Goal: Task Accomplishment & Management: Manage account settings

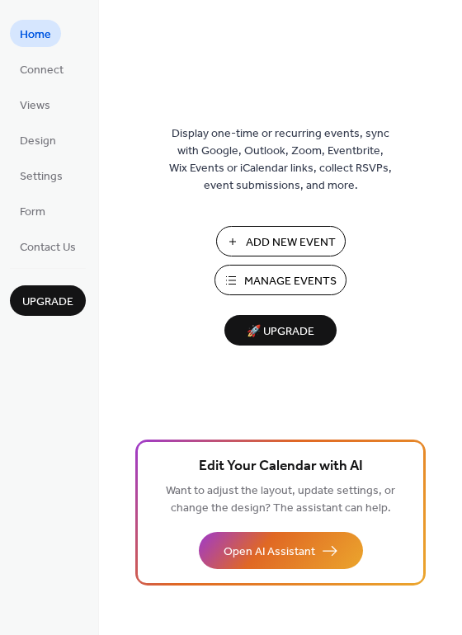
click at [279, 277] on span "Manage Events" at bounding box center [290, 281] width 92 height 17
click at [339, 281] on button "Manage Events" at bounding box center [280, 280] width 132 height 31
click at [319, 275] on span "Manage Events" at bounding box center [290, 281] width 92 height 17
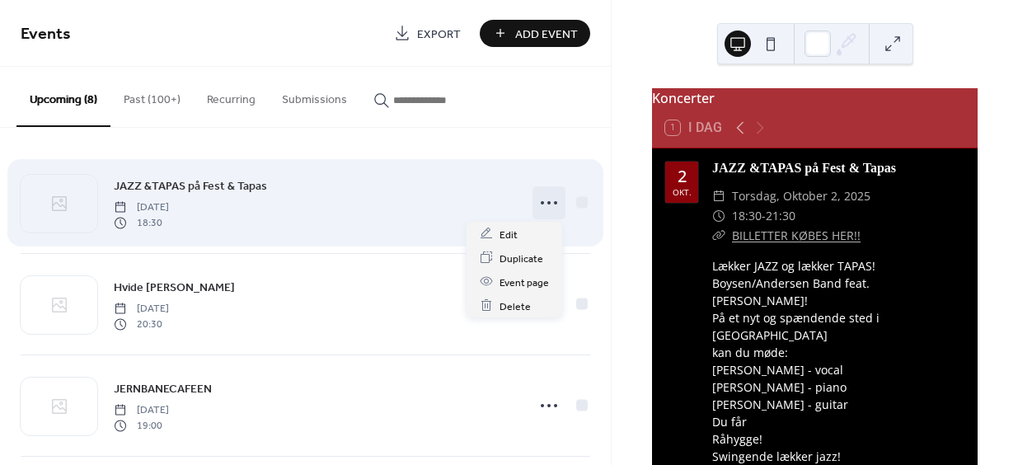
click at [540, 200] on icon at bounding box center [549, 203] width 26 height 26
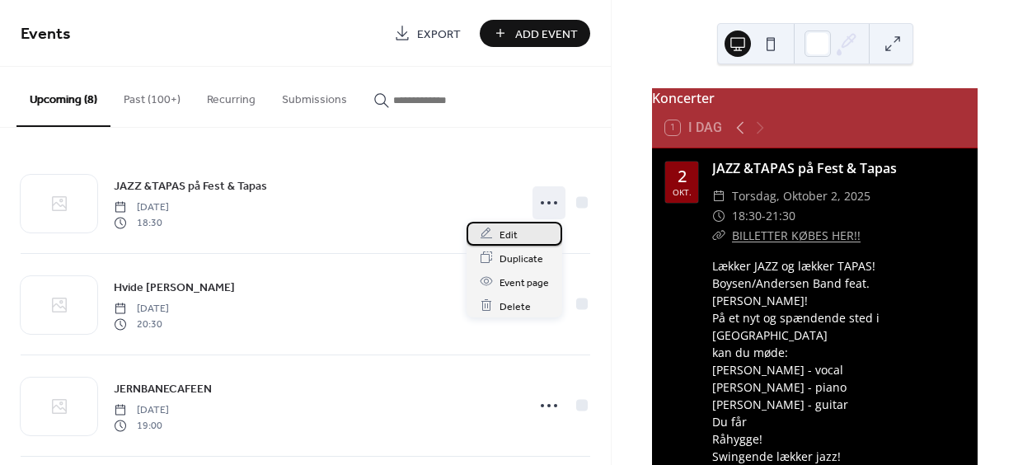
click at [527, 229] on div "Edit" at bounding box center [515, 234] width 96 height 24
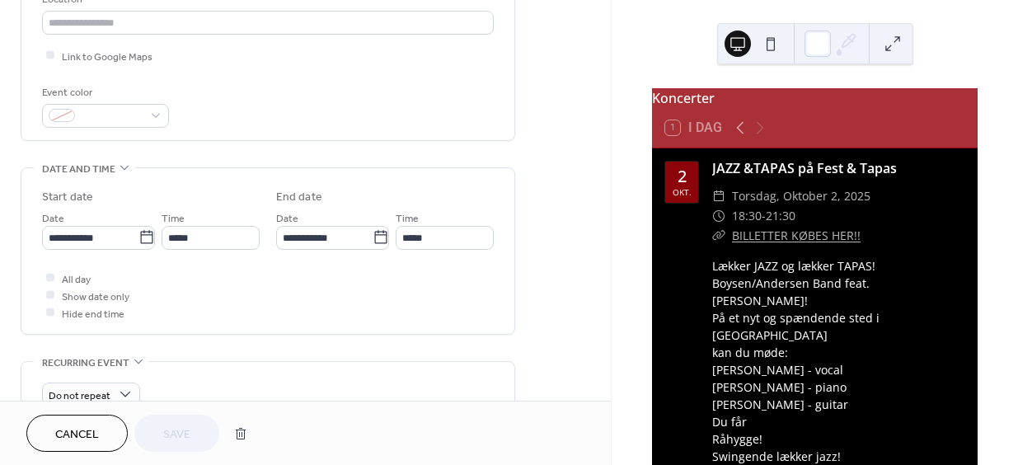
scroll to position [412, 0]
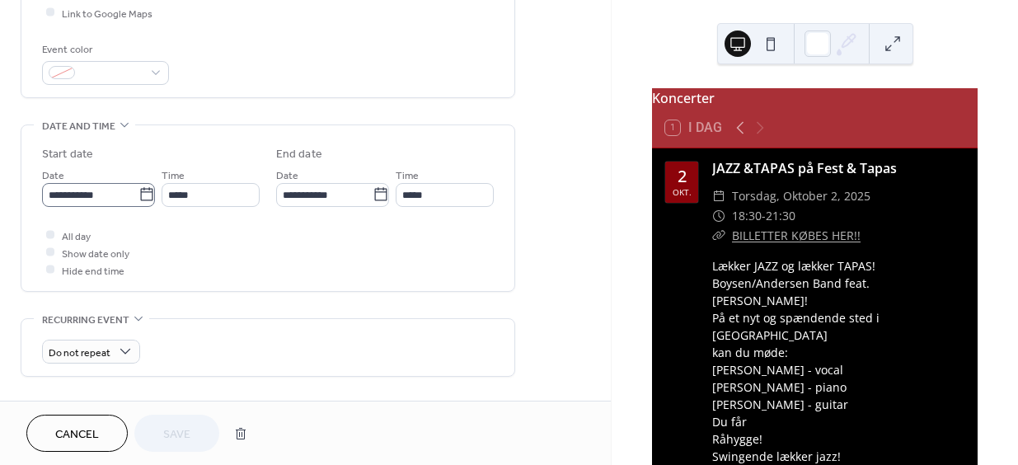
click at [139, 194] on icon at bounding box center [147, 194] width 16 height 16
click at [138, 194] on input "**********" at bounding box center [90, 195] width 96 height 24
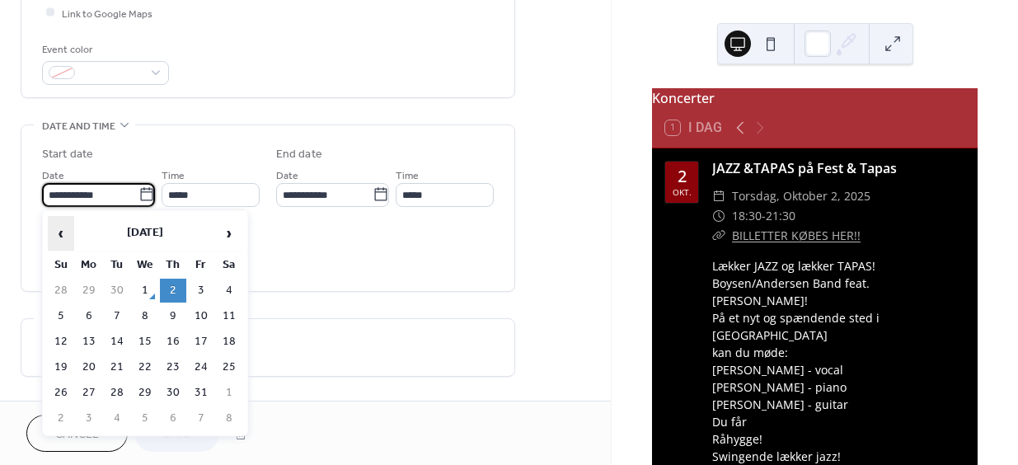
click at [57, 231] on span "‹" at bounding box center [61, 233] width 25 height 33
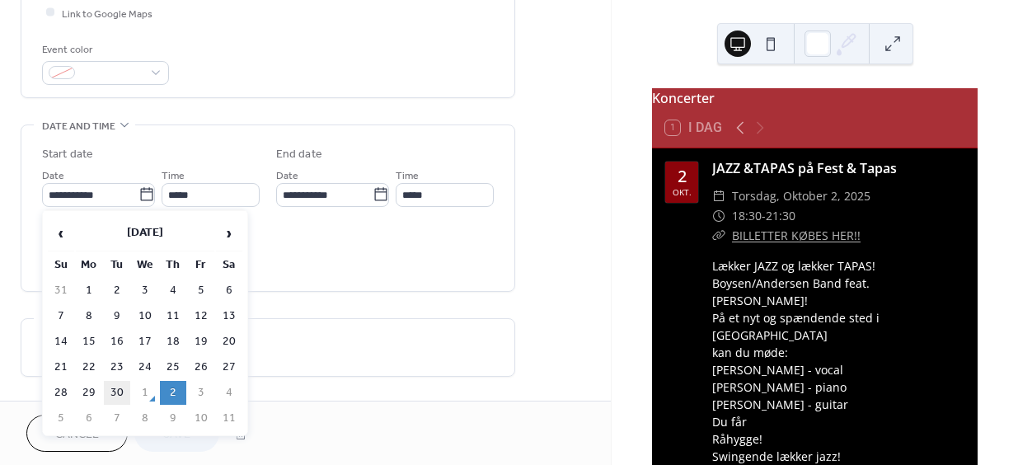
click at [111, 383] on td "30" at bounding box center [117, 393] width 26 height 24
type input "**********"
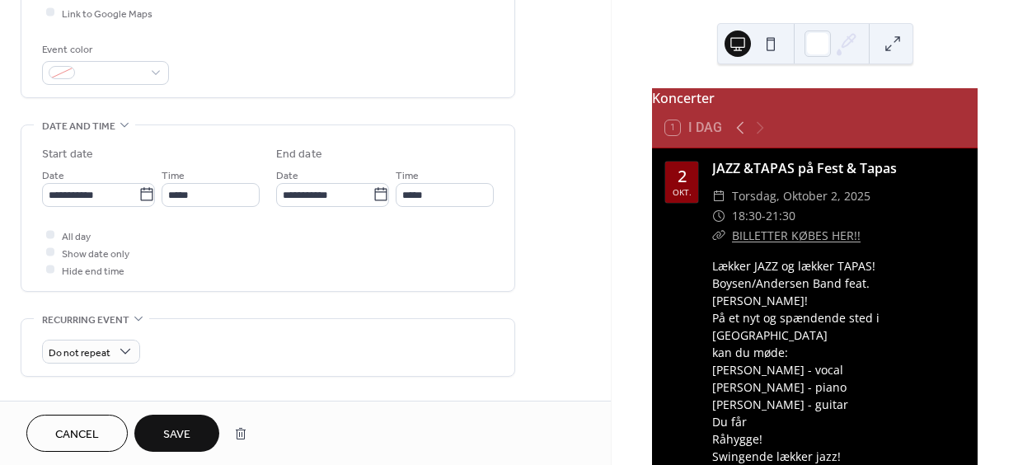
click at [172, 426] on span "Save" at bounding box center [176, 434] width 27 height 17
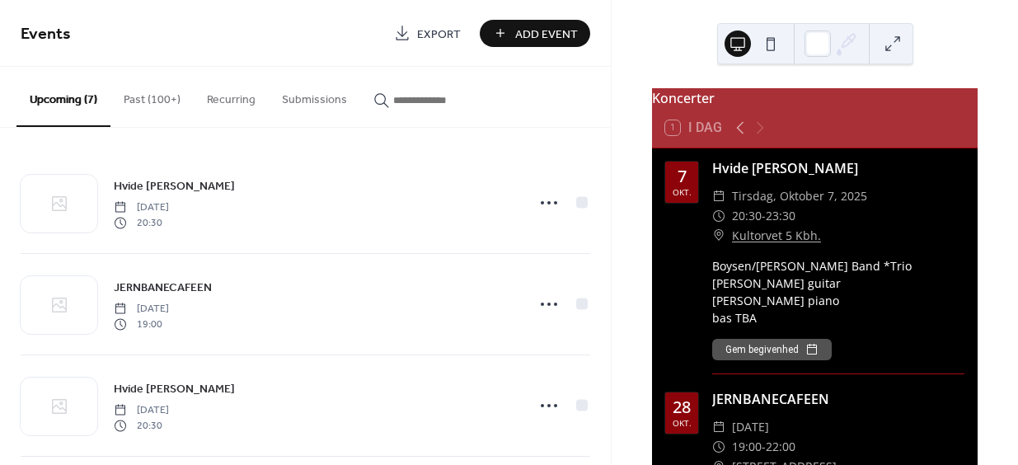
click at [158, 96] on button "Past (100+)" at bounding box center [152, 96] width 83 height 59
click at [59, 101] on button "Upcoming (7)" at bounding box center [63, 96] width 94 height 59
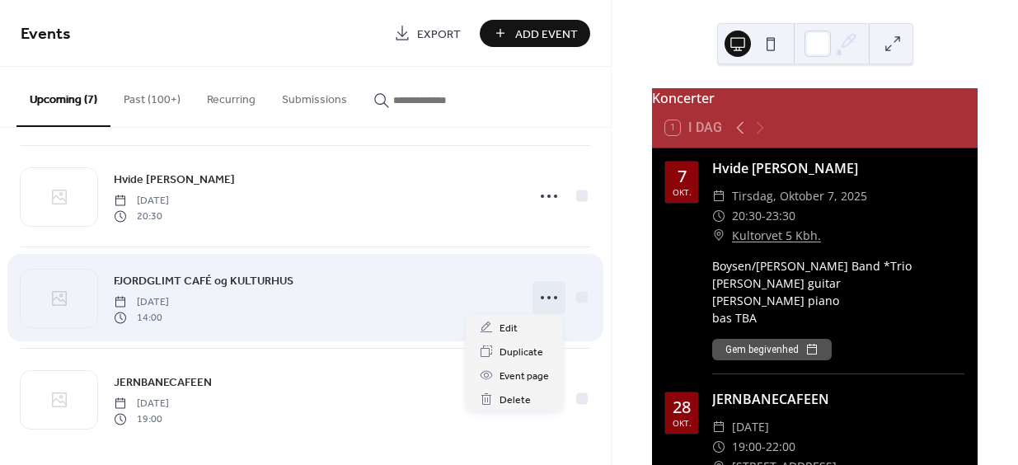
click at [536, 293] on icon at bounding box center [549, 298] width 26 height 26
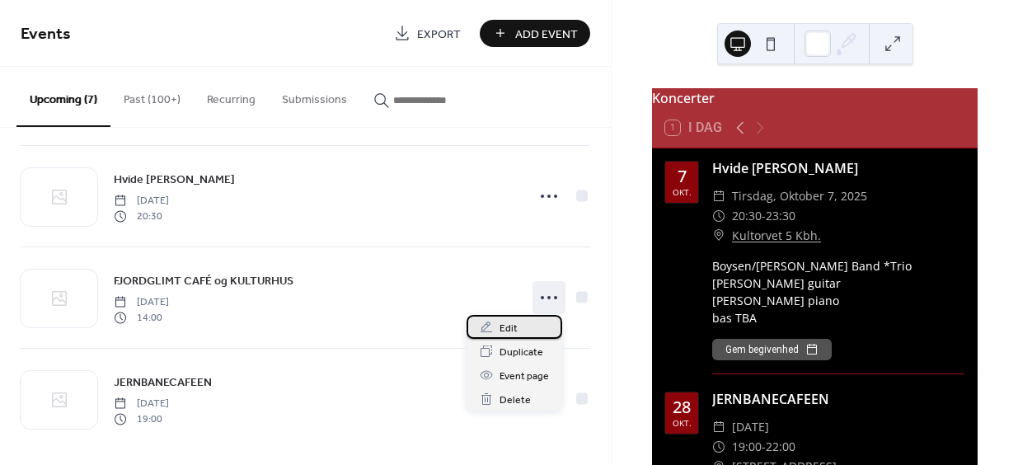
click at [509, 325] on span "Edit" at bounding box center [509, 328] width 18 height 17
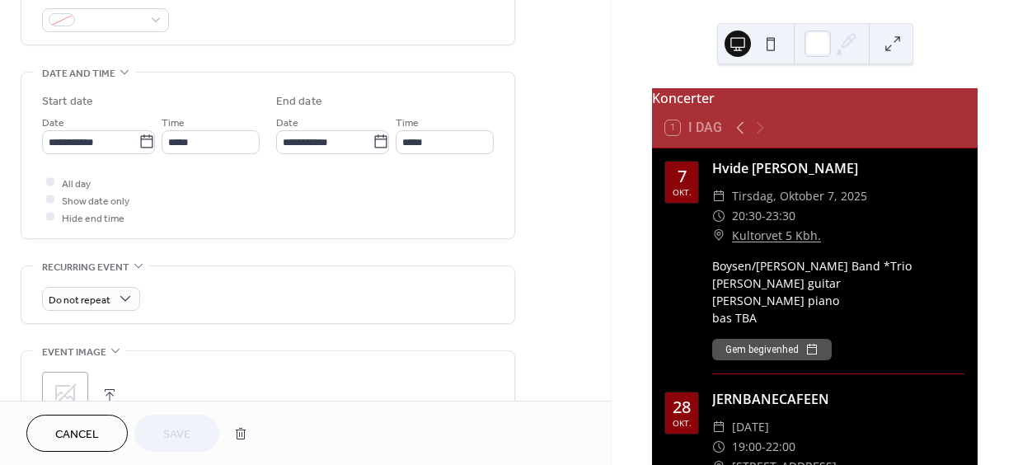
scroll to position [495, 0]
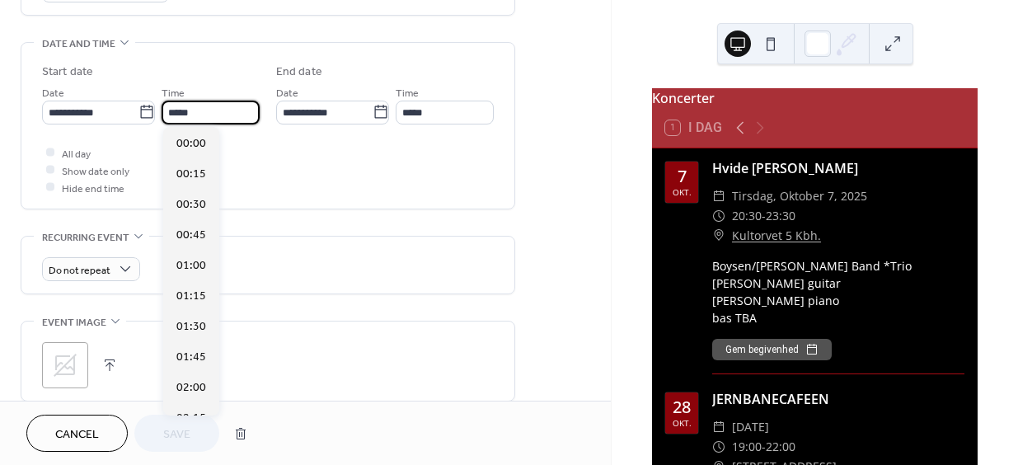
click at [249, 118] on input "*****" at bounding box center [211, 113] width 98 height 24
click at [191, 200] on span "14:30" at bounding box center [191, 204] width 30 height 17
type input "*****"
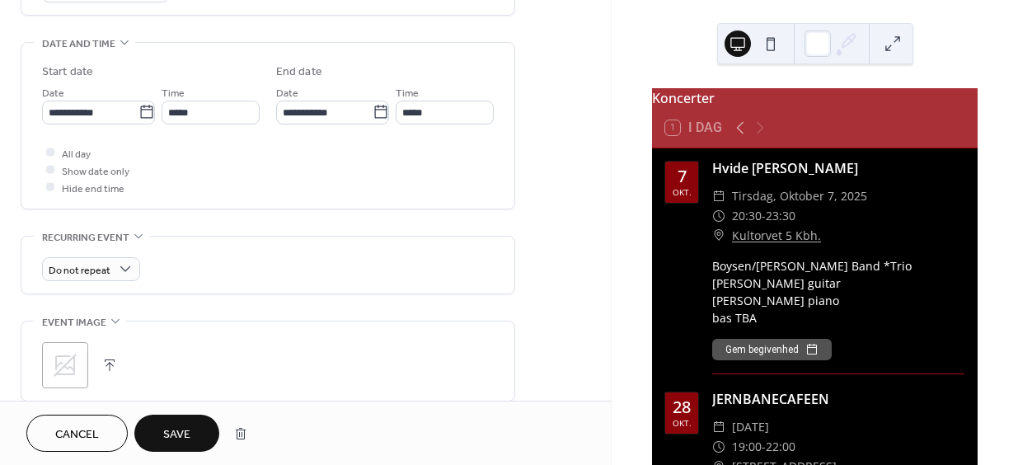
click at [178, 426] on span "Save" at bounding box center [176, 434] width 27 height 17
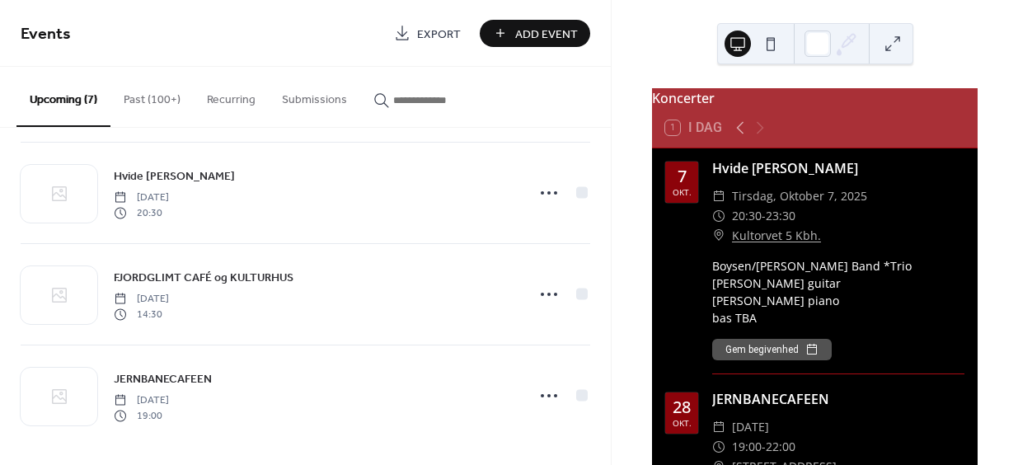
scroll to position [418, 0]
click at [62, 96] on button "Upcoming (7)" at bounding box center [63, 97] width 94 height 60
click at [148, 103] on button "Past (100+)" at bounding box center [152, 96] width 83 height 59
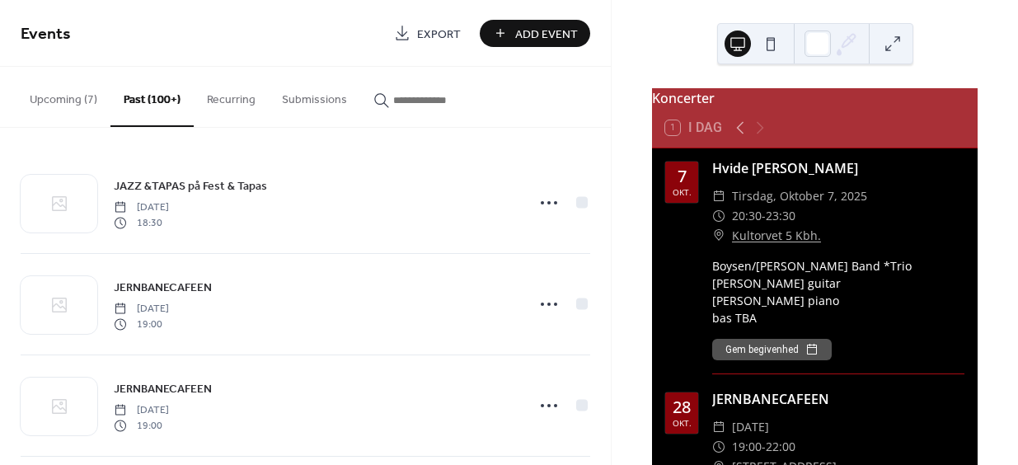
click at [75, 100] on button "Upcoming (7)" at bounding box center [63, 96] width 94 height 59
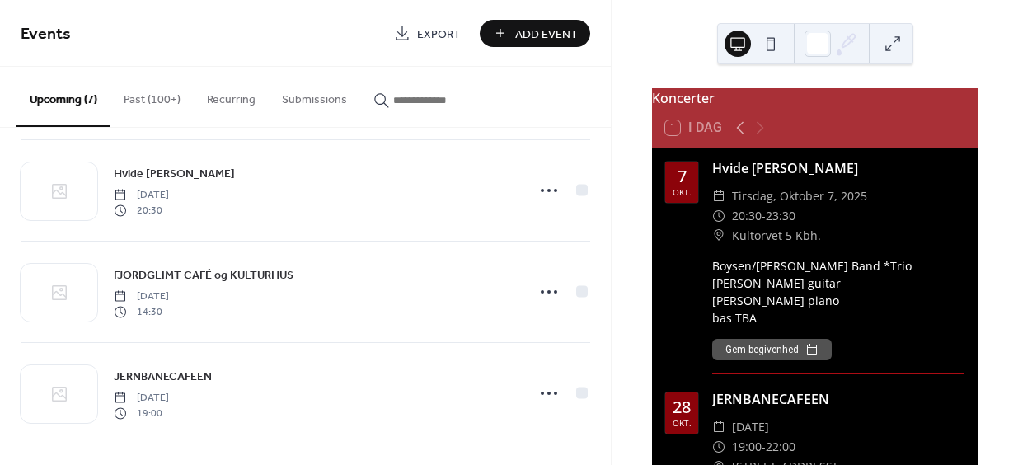
click at [129, 99] on button "Past (100+)" at bounding box center [152, 96] width 83 height 59
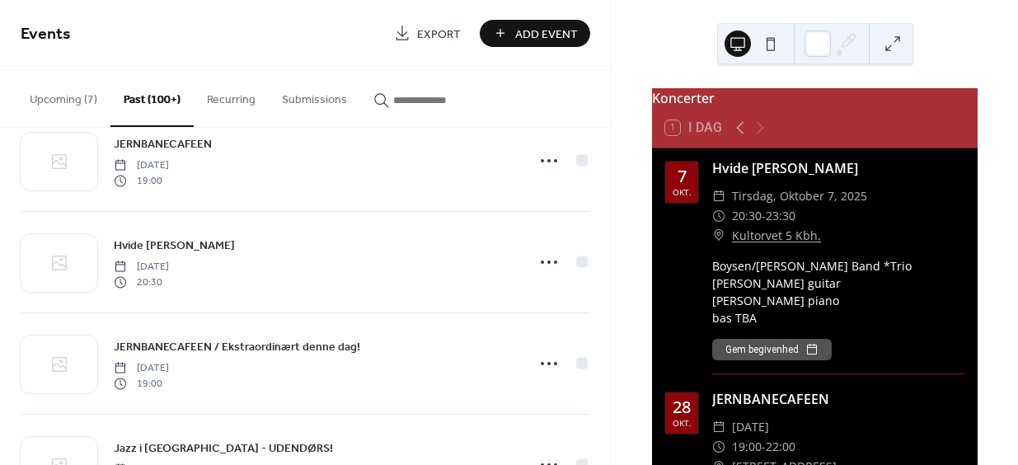
scroll to position [247, 0]
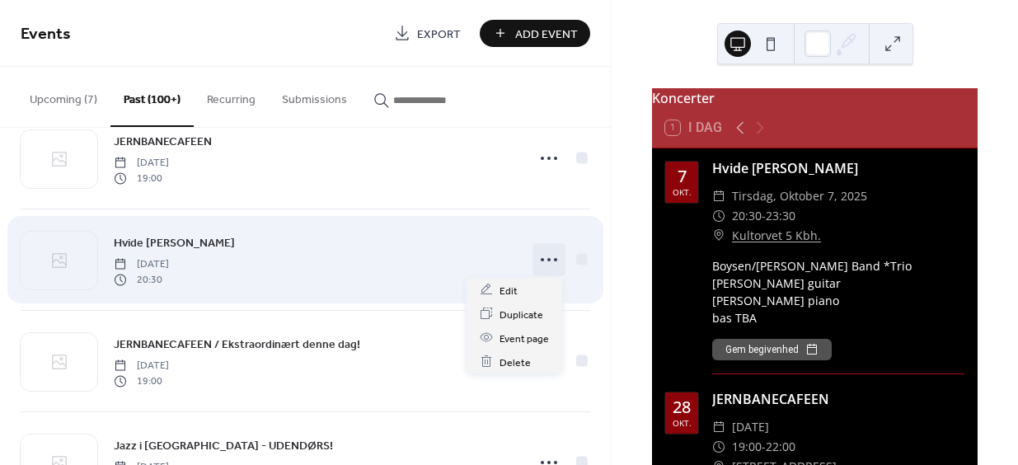
click at [548, 258] on circle at bounding box center [549, 259] width 3 height 3
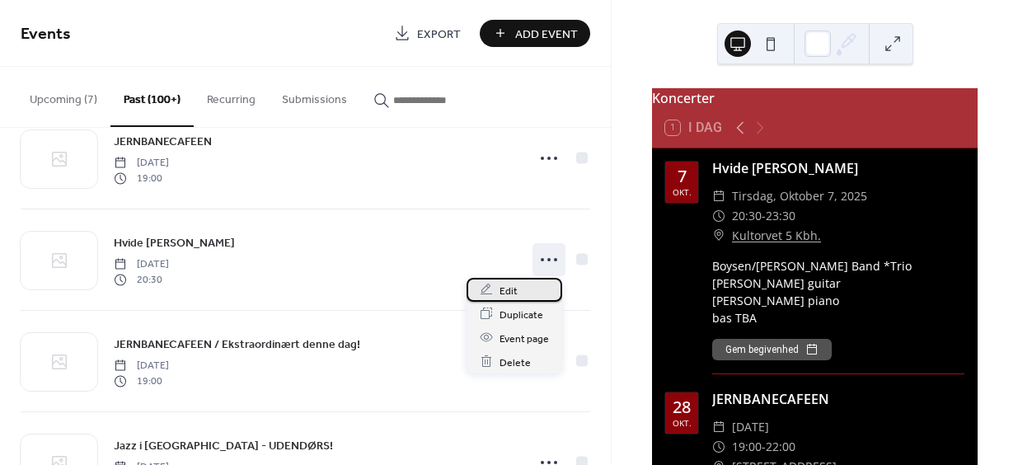
click at [525, 285] on div "Edit" at bounding box center [515, 290] width 96 height 24
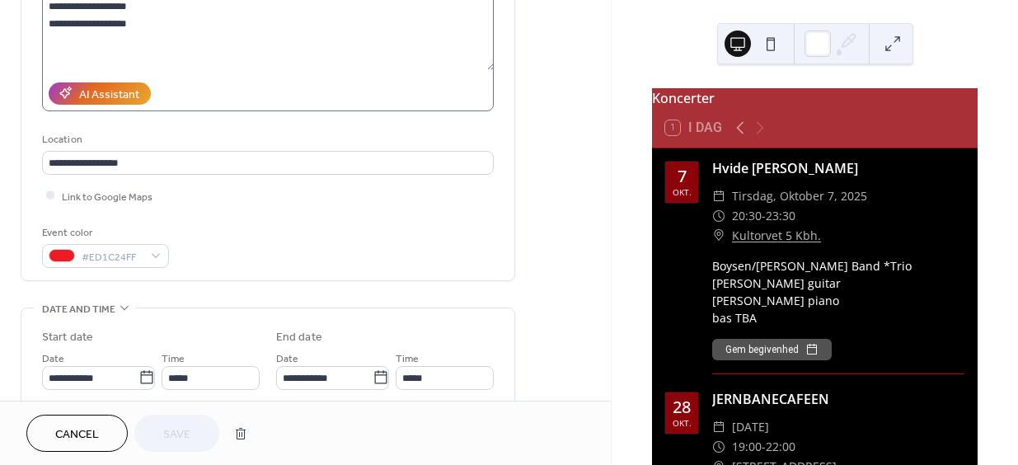
scroll to position [330, 0]
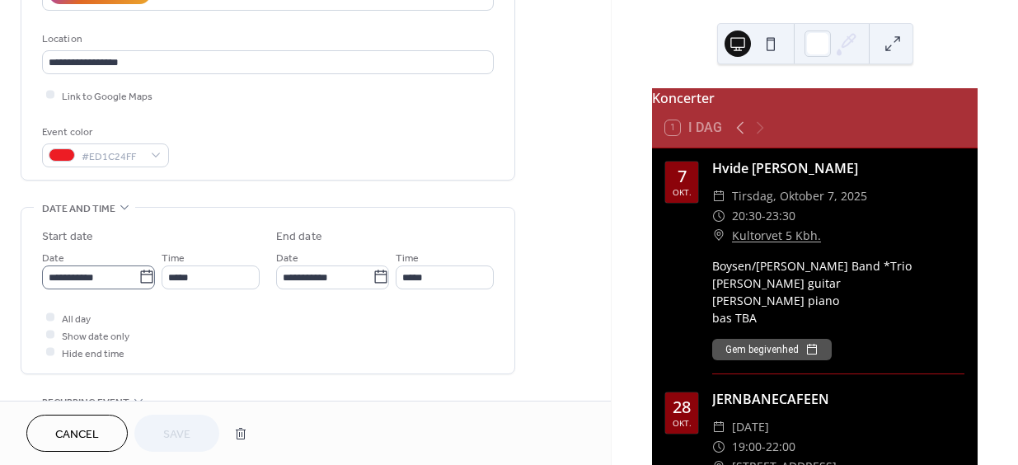
click at [145, 270] on icon at bounding box center [146, 276] width 12 height 13
click at [139, 270] on input "**********" at bounding box center [90, 278] width 96 height 24
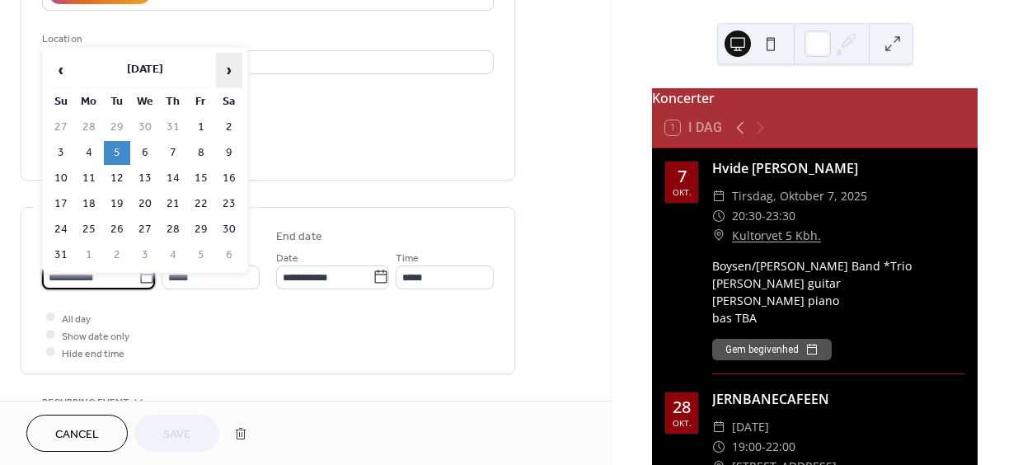
click at [226, 70] on span "›" at bounding box center [229, 70] width 25 height 33
click at [121, 148] on td "7" at bounding box center [117, 153] width 26 height 24
type input "**********"
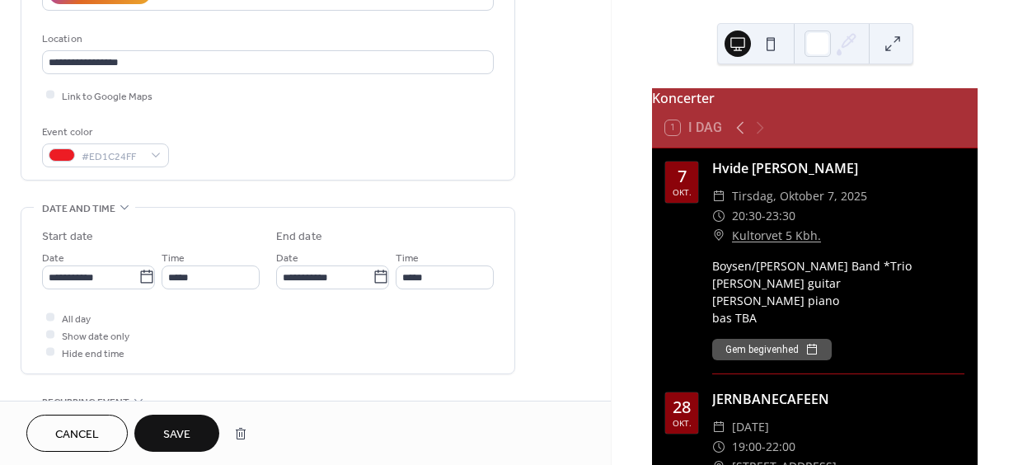
click at [176, 426] on span "Save" at bounding box center [176, 434] width 27 height 17
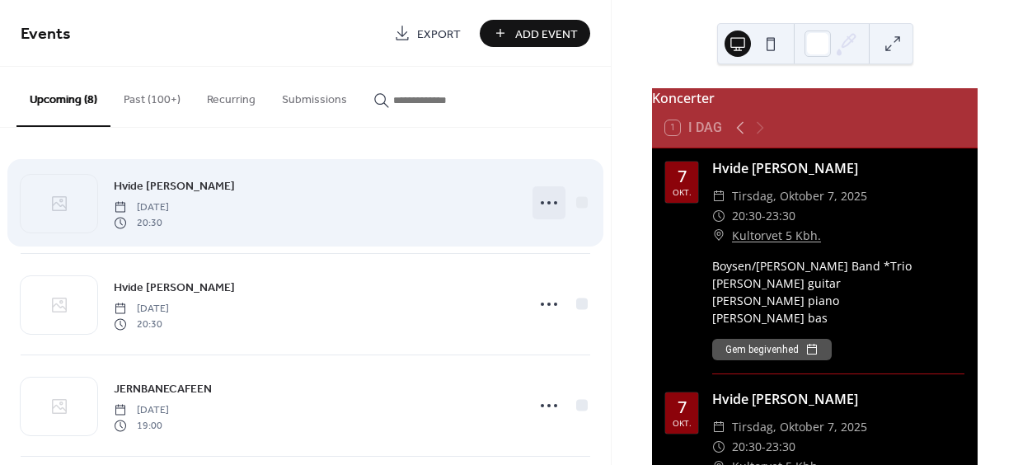
click at [546, 200] on icon at bounding box center [549, 203] width 26 height 26
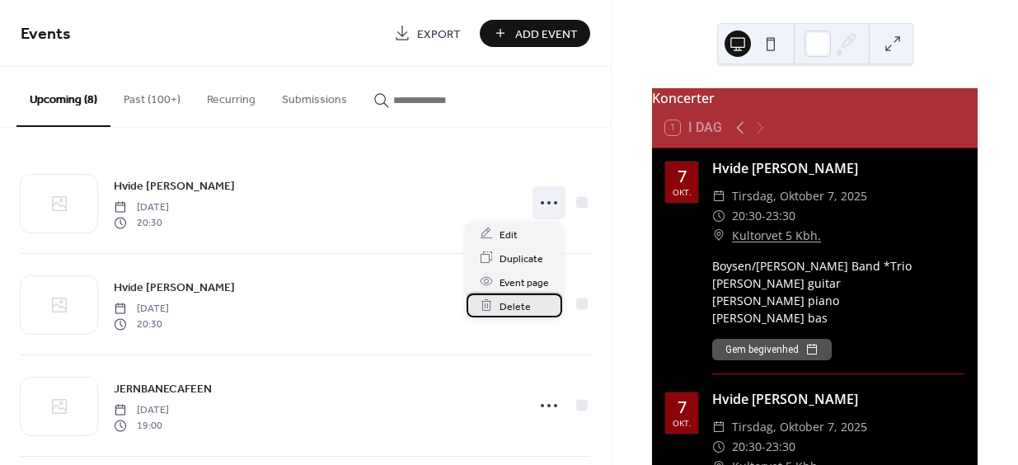
click at [514, 303] on span "Delete" at bounding box center [515, 306] width 31 height 17
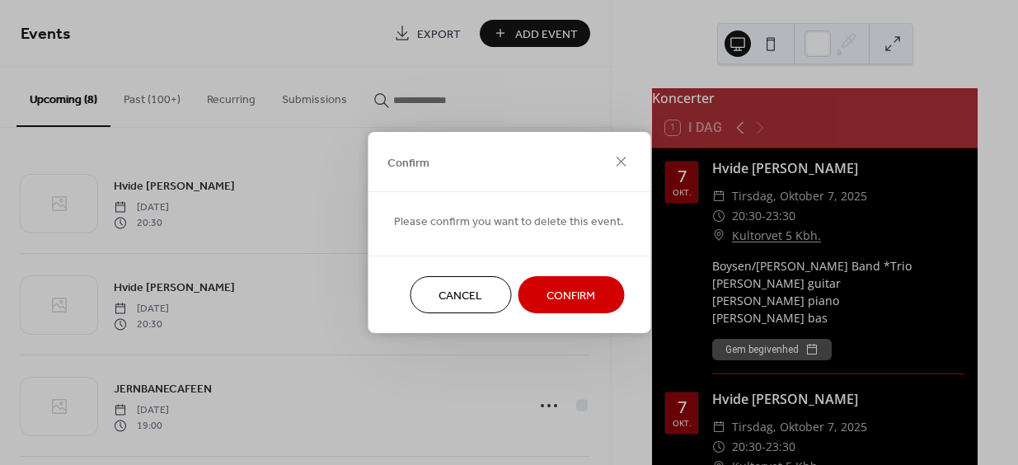
click at [556, 294] on span "Confirm" at bounding box center [571, 296] width 49 height 17
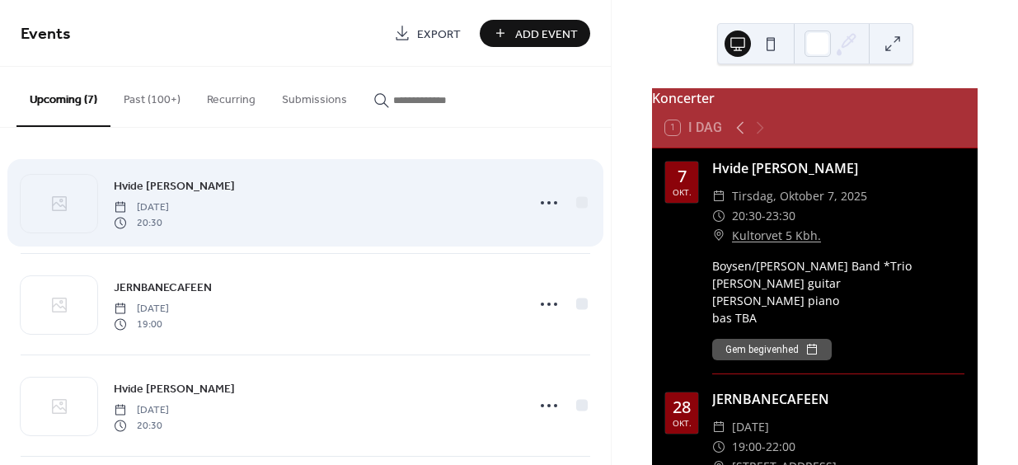
click at [268, 210] on div "Hvide Lam Tuesday, October 7, 2025 20:30" at bounding box center [315, 202] width 402 height 53
click at [539, 200] on icon at bounding box center [549, 203] width 26 height 26
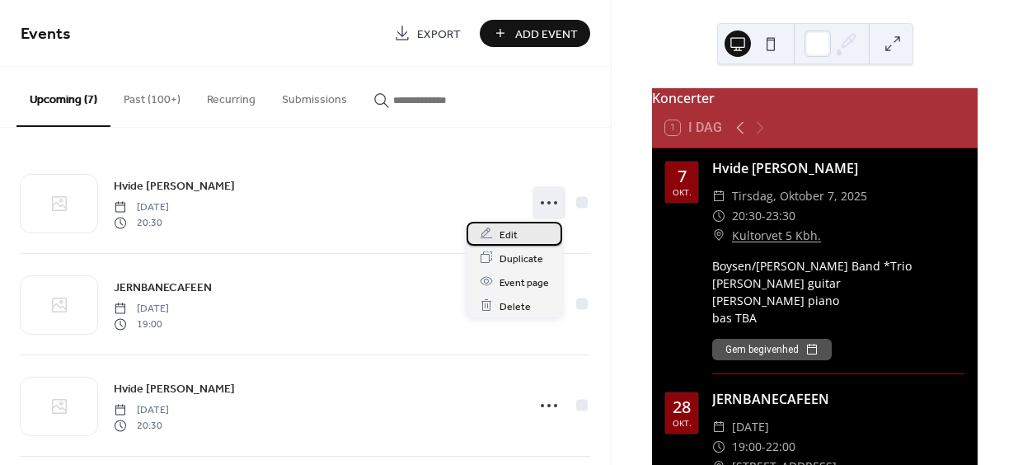
click at [510, 229] on span "Edit" at bounding box center [509, 234] width 18 height 17
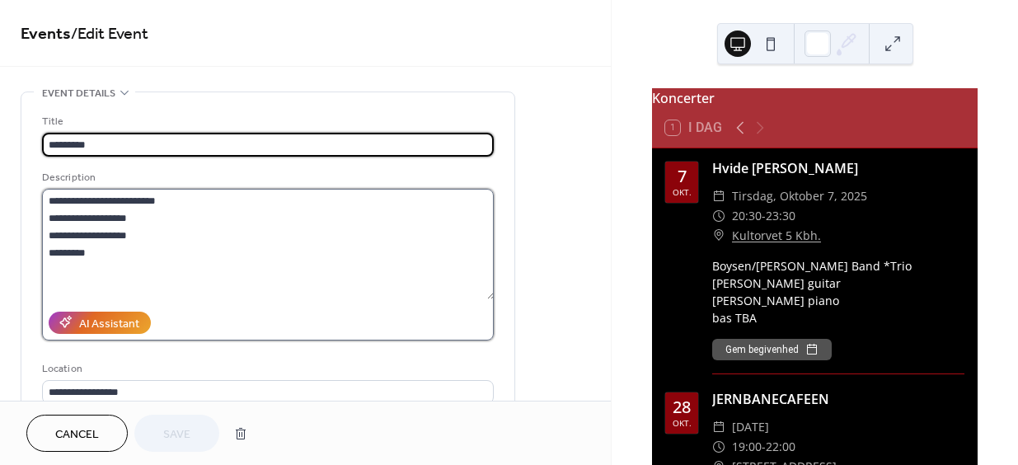
click at [87, 253] on textarea "**********" at bounding box center [268, 244] width 453 height 111
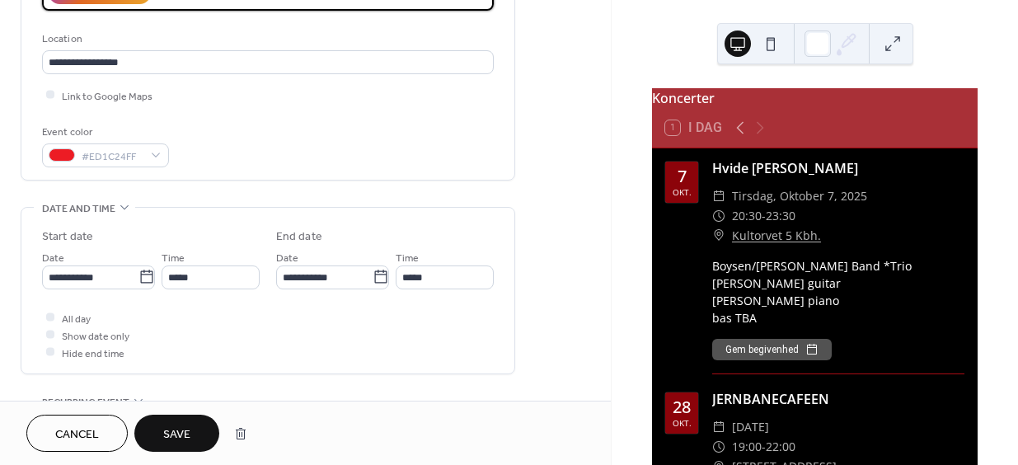
scroll to position [1, 0]
type textarea "**********"
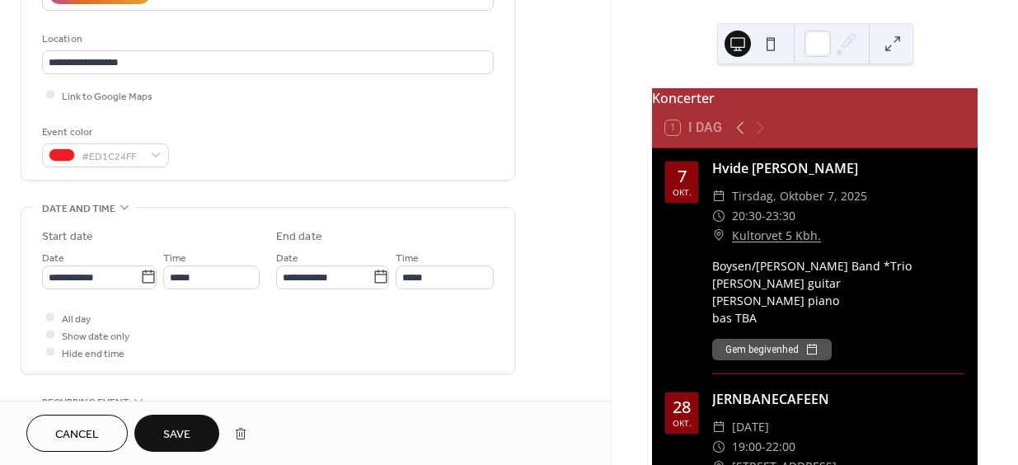
click at [188, 426] on span "Save" at bounding box center [176, 434] width 27 height 17
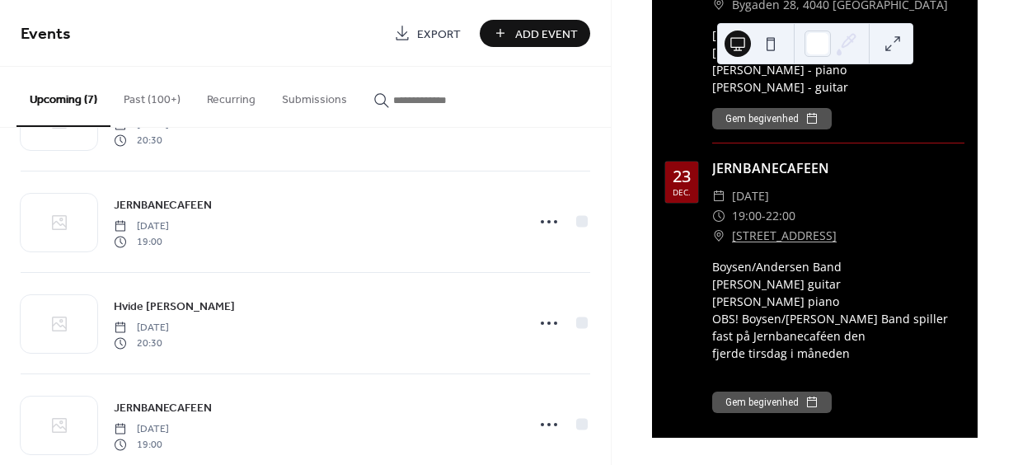
scroll to position [1463, 0]
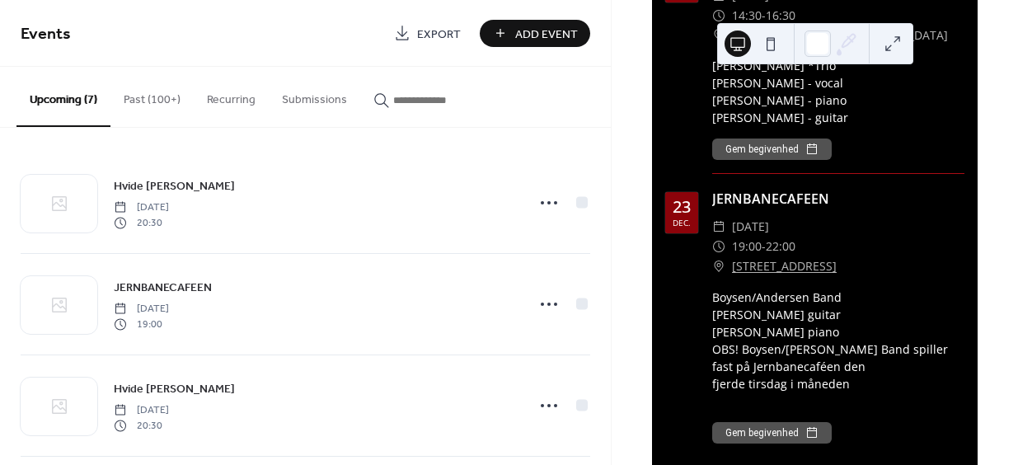
scroll to position [1463, 0]
